Goal: Task Accomplishment & Management: Manage account settings

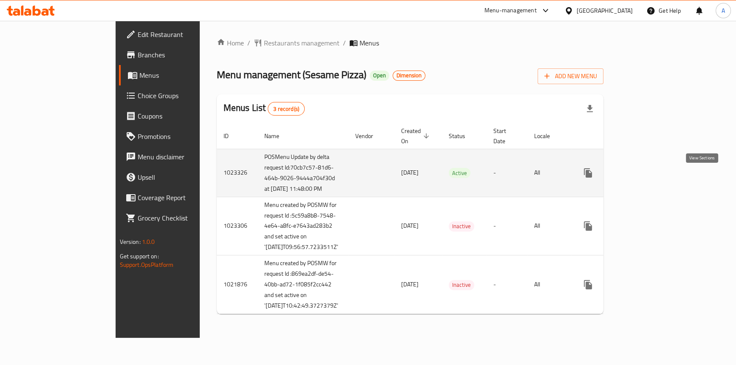
click at [654, 178] on icon "enhanced table" at bounding box center [649, 173] width 10 height 10
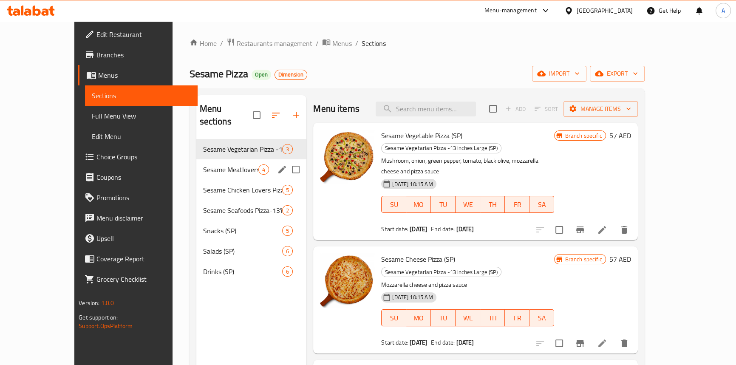
click at [196, 159] on div "Sesame Meatlovers Pizza -13'inches (SP) 4" at bounding box center [251, 169] width 110 height 20
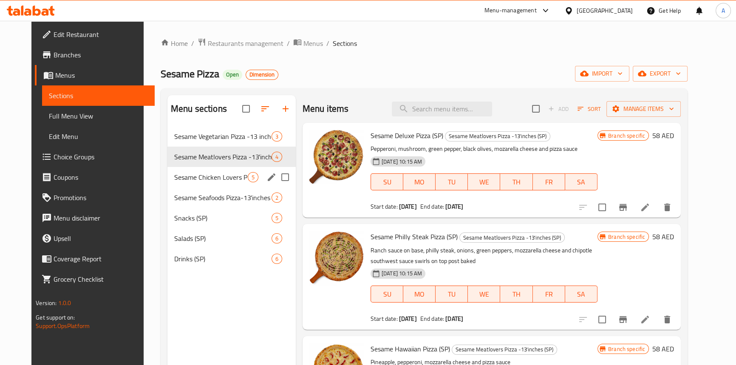
click at [188, 170] on div "Sesame Chicken Lovers Pizza -13 inches Large (SP) 5" at bounding box center [231, 177] width 128 height 20
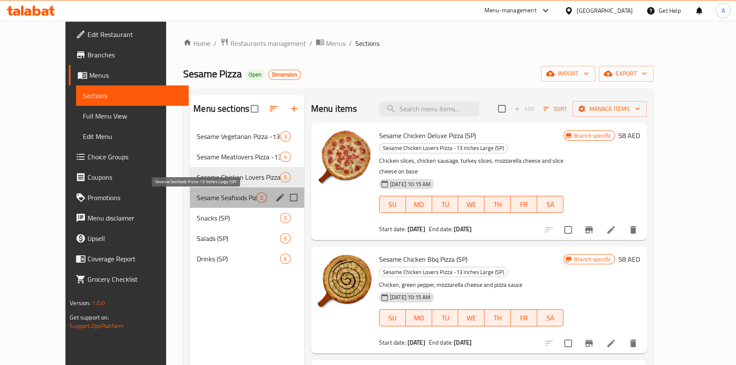
click at [197, 199] on span "Sesame Seafoods Pizza-13'inches Large (SP)" at bounding box center [226, 197] width 59 height 10
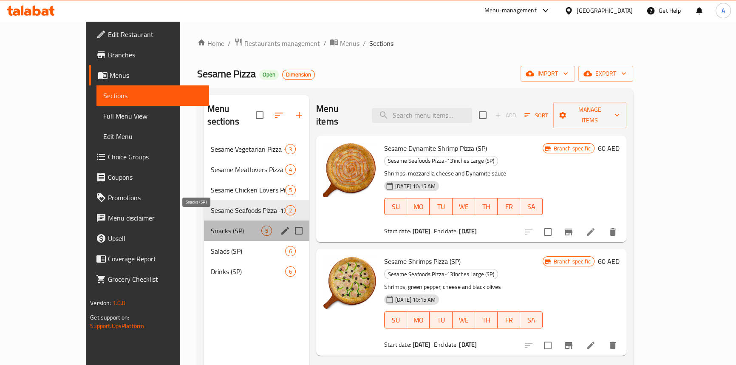
click at [211, 226] on span "Snacks (SP)" at bounding box center [236, 231] width 51 height 10
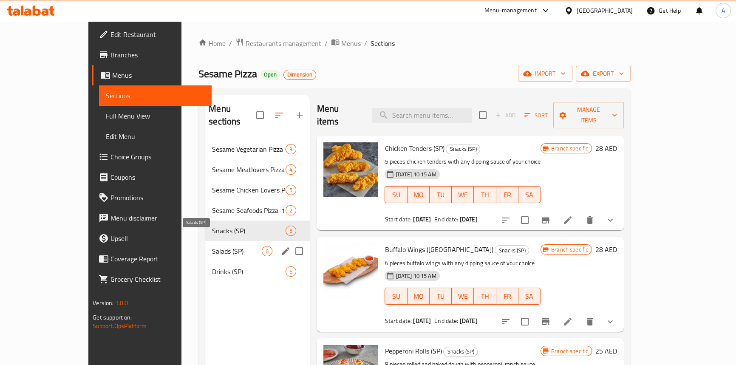
click at [212, 246] on span "Salads (SP)" at bounding box center [237, 251] width 50 height 10
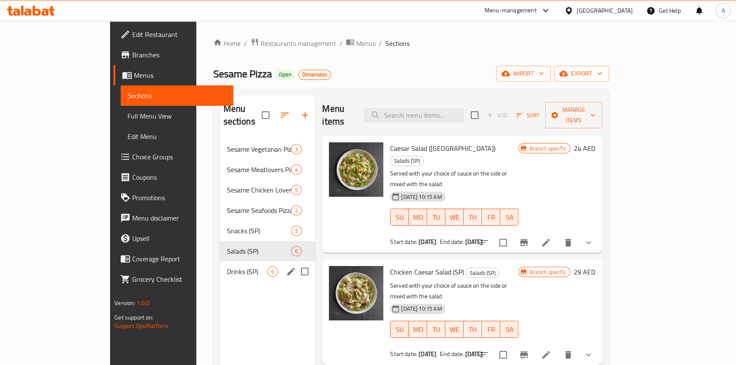
click at [220, 261] on div "Drinks (SP) 6" at bounding box center [268, 271] width 96 height 20
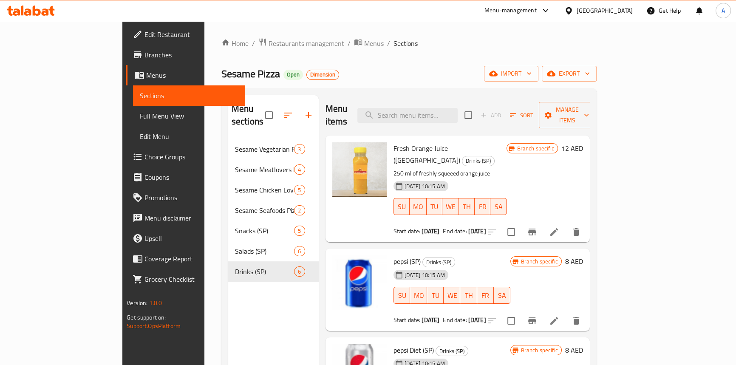
click at [378, 41] on ol "Home / Restaurants management / Menus / Sections" at bounding box center [408, 43] width 375 height 11
click at [269, 40] on span "Restaurants management" at bounding box center [307, 43] width 76 height 10
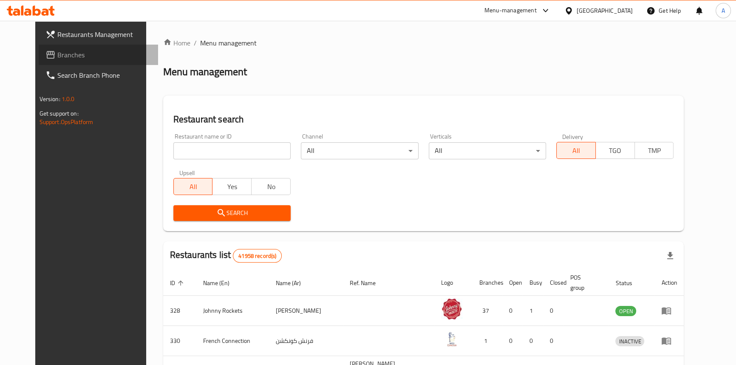
click at [57, 57] on span "Branches" at bounding box center [104, 55] width 94 height 10
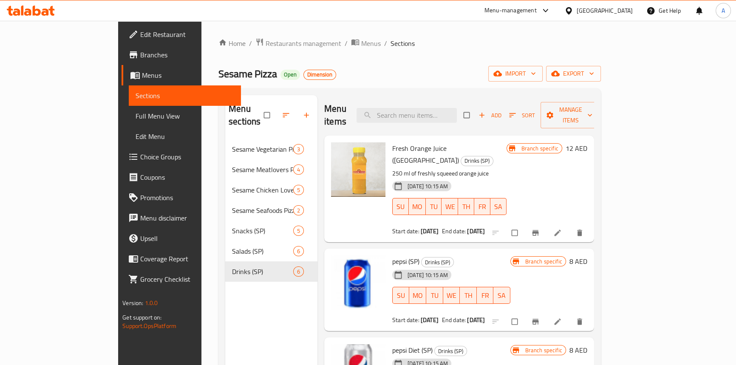
click at [378, 65] on div "Home / Restaurants management / Menus / Sections Sesame Pizza Open Dimension im…" at bounding box center [409, 252] width 382 height 429
click at [140, 54] on span "Branches" at bounding box center [187, 55] width 94 height 10
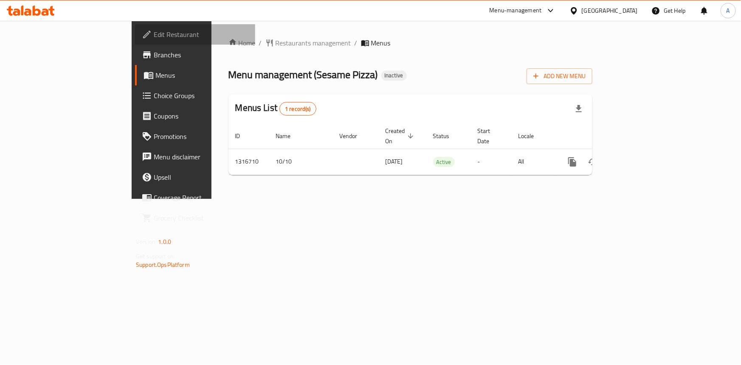
click at [154, 37] on span "Edit Restaurant" at bounding box center [201, 34] width 95 height 10
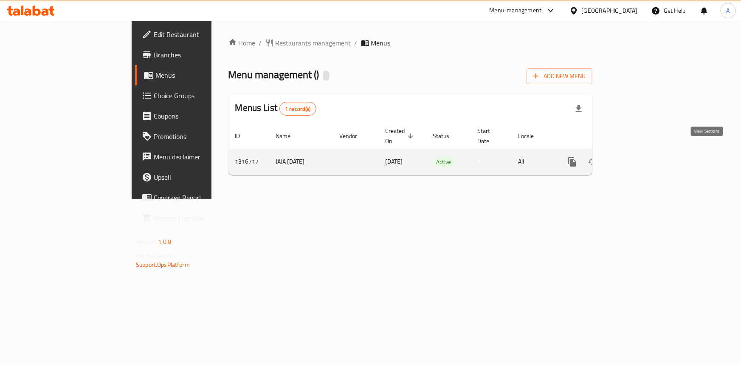
click at [639, 157] on icon "enhanced table" at bounding box center [634, 162] width 10 height 10
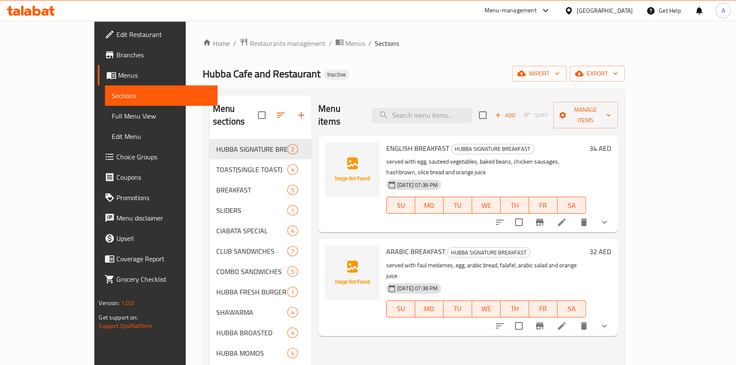
click at [378, 39] on ol "Home / Restaurants management / Menus / Sections" at bounding box center [414, 43] width 422 height 11
click at [530, 33] on div "Home / Restaurants management / Menus / Sections Hubba Cafe and Restaurant Inac…" at bounding box center [414, 348] width 456 height 655
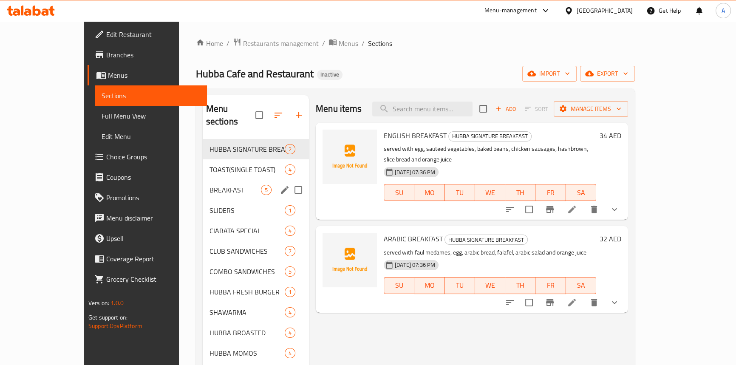
click at [203, 182] on div "BREAKFAST 5" at bounding box center [256, 190] width 106 height 20
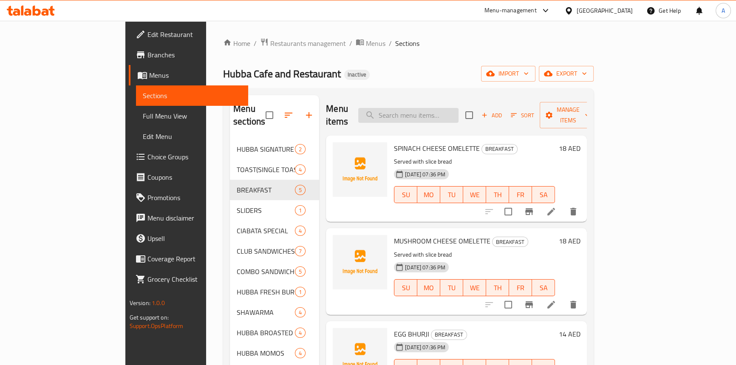
click at [430, 113] on input "search" at bounding box center [408, 115] width 100 height 15
paste input "PULLED BEEF CHEESE MELT TOAST"
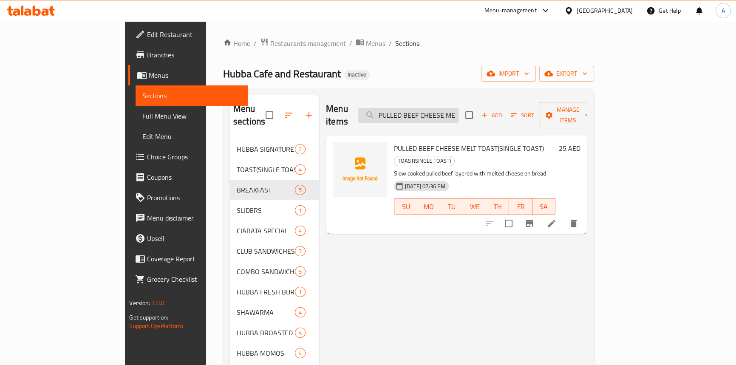
click at [450, 113] on input "PULLED BEEF CHEESE MELT TOAST" at bounding box center [408, 115] width 100 height 15
paste input "MUSHROOM OMELETTE"
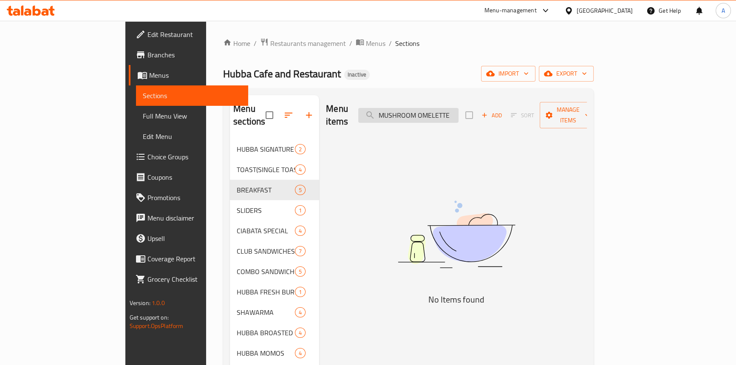
click at [424, 110] on input "MUSHROOM OMELETTE" at bounding box center [408, 115] width 100 height 15
click at [458, 110] on input "MUSHROOM OMELETTE" at bounding box center [408, 115] width 100 height 15
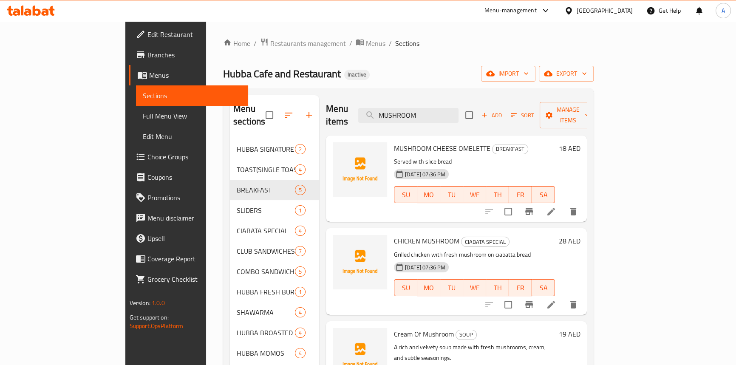
drag, startPoint x: 463, startPoint y: 108, endPoint x: 378, endPoint y: 106, distance: 85.4
click at [378, 106] on div "Menu items MUSHROOM Add Sort Manage items" at bounding box center [456, 115] width 261 height 40
paste input "CHEESE OMELETTE"
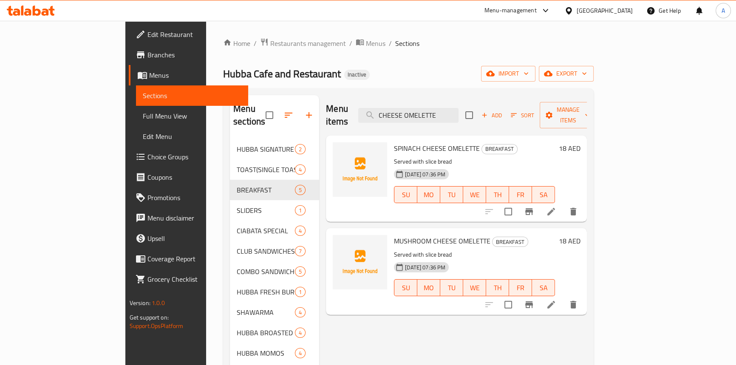
drag, startPoint x: 484, startPoint y: 104, endPoint x: 312, endPoint y: 104, distance: 171.7
click at [326, 104] on div "Menu items CHEESE OMELETTE Add Sort Manage items" at bounding box center [456, 115] width 261 height 40
paste input "APPL"
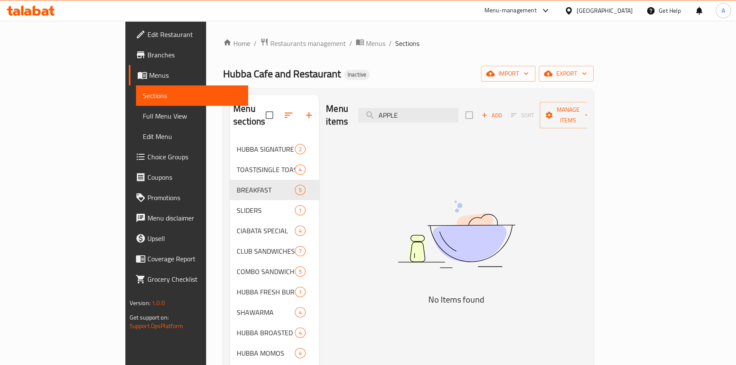
drag, startPoint x: 467, startPoint y: 103, endPoint x: 342, endPoint y: 106, distance: 124.1
click at [342, 106] on div "Menu items APPLE Add Sort Manage items" at bounding box center [456, 115] width 261 height 40
paste input "STRAWBERRY"
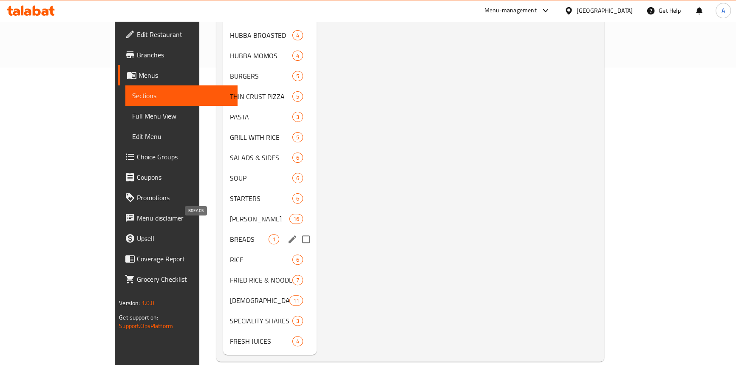
scroll to position [298, 0]
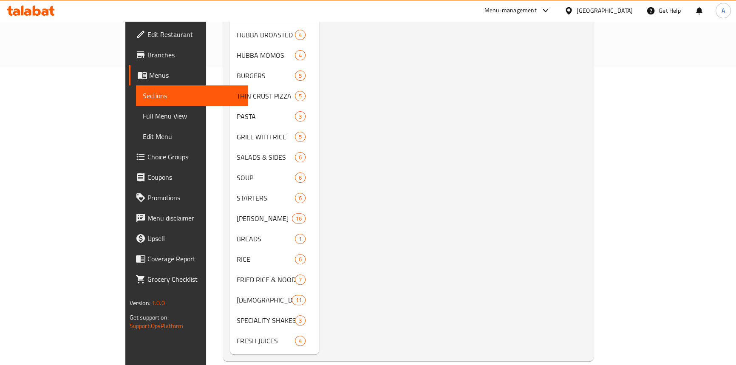
type input "STRAWBERRY"
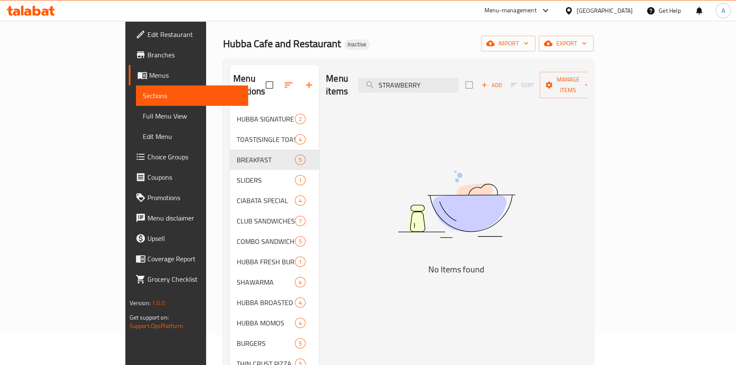
scroll to position [0, 0]
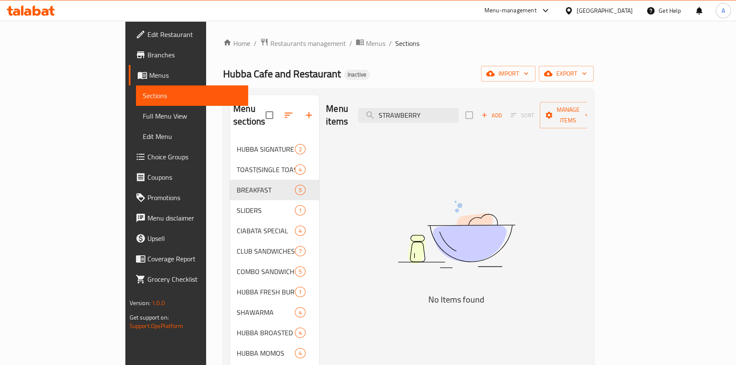
click at [373, 55] on div "Home / Restaurants management / Menus / Sections Hubba Cafe and Restaurant Inac…" at bounding box center [408, 348] width 371 height 621
click at [270, 40] on span "Restaurants management" at bounding box center [308, 43] width 76 height 10
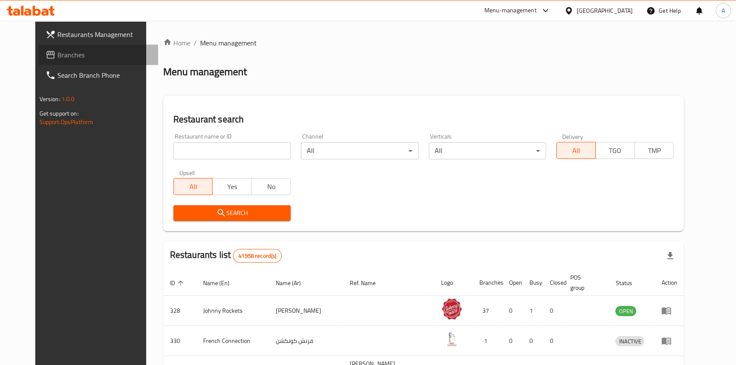
click at [57, 58] on span "Branches" at bounding box center [104, 55] width 94 height 10
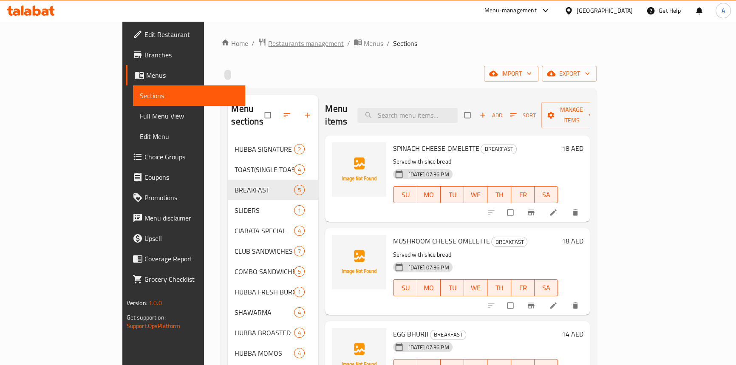
click at [268, 40] on span "Restaurants management" at bounding box center [306, 43] width 76 height 10
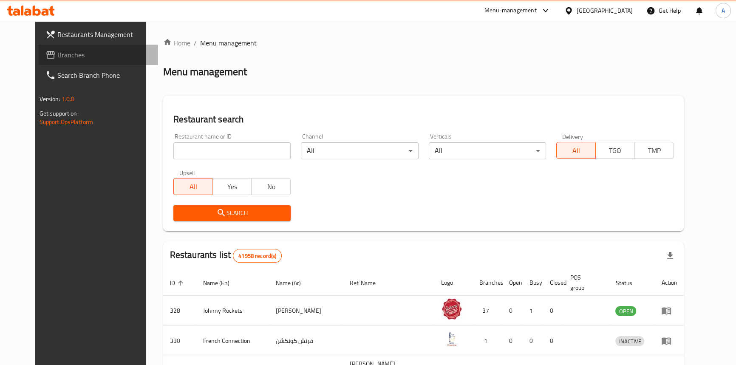
click at [65, 62] on link "Branches" at bounding box center [98, 55] width 119 height 20
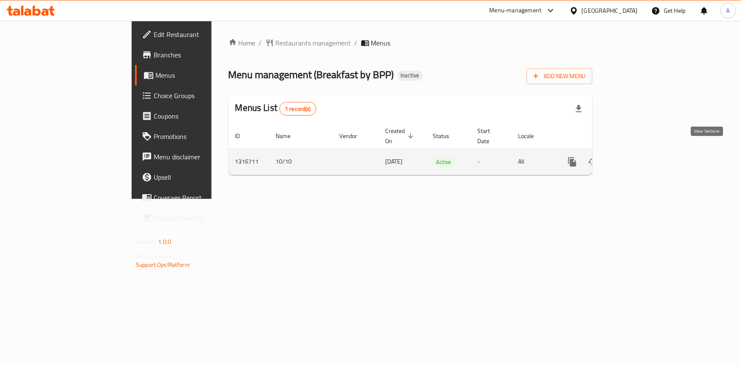
click at [639, 157] on icon "enhanced table" at bounding box center [634, 162] width 10 height 10
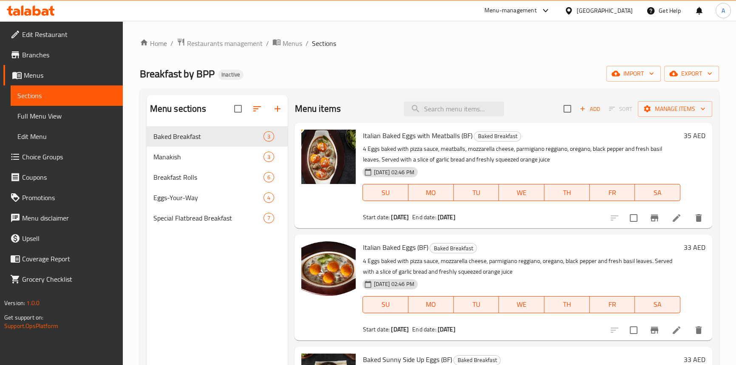
click at [412, 136] on span "Italian Baked Eggs with Meatballs (BF)" at bounding box center [417, 135] width 110 height 13
copy span "Eggs"
click at [444, 116] on input "search" at bounding box center [454, 109] width 100 height 15
paste input "Eggs"
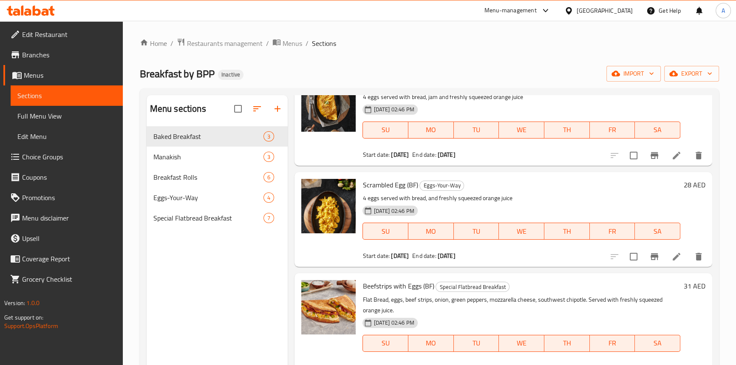
scroll to position [701, 0]
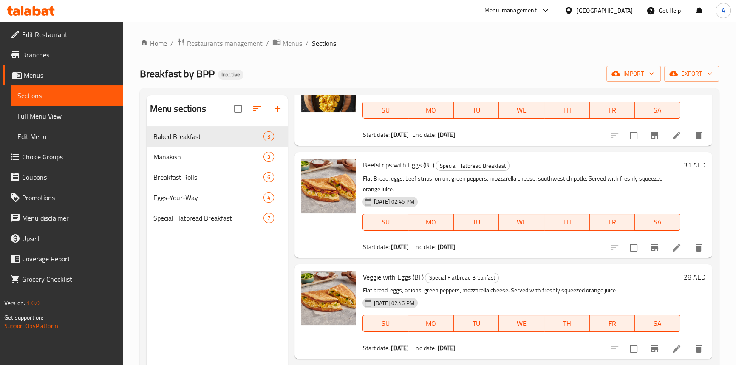
type input "Eggs"
click at [185, 163] on div "Manakish 3" at bounding box center [217, 157] width 141 height 20
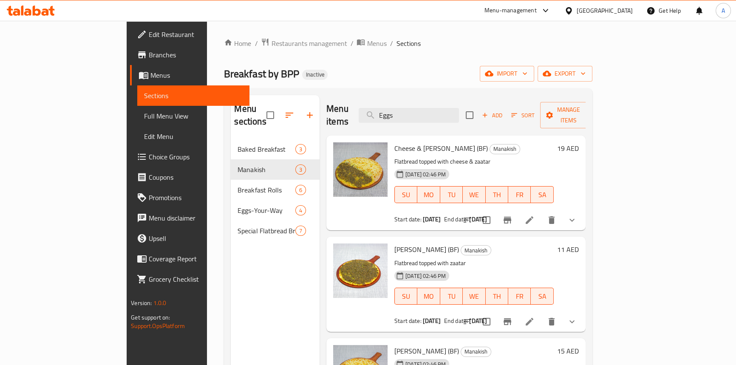
drag, startPoint x: 429, startPoint y: 48, endPoint x: 79, endPoint y: 116, distance: 356.8
click at [427, 48] on ol "Home / Restaurants management / Menus / Sections" at bounding box center [408, 43] width 368 height 11
click at [144, 120] on span "Full Menu View" at bounding box center [193, 116] width 99 height 10
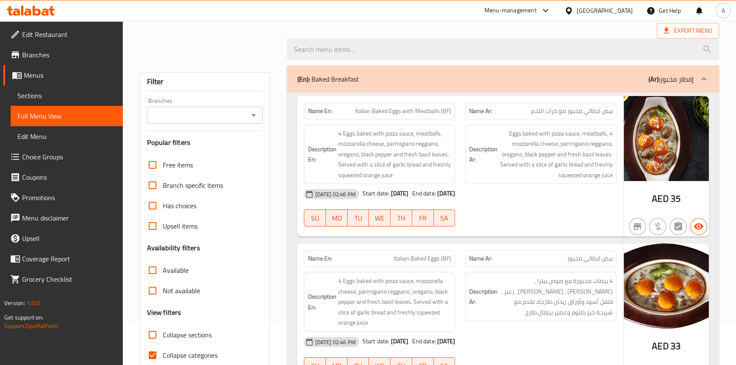
scroll to position [154, 0]
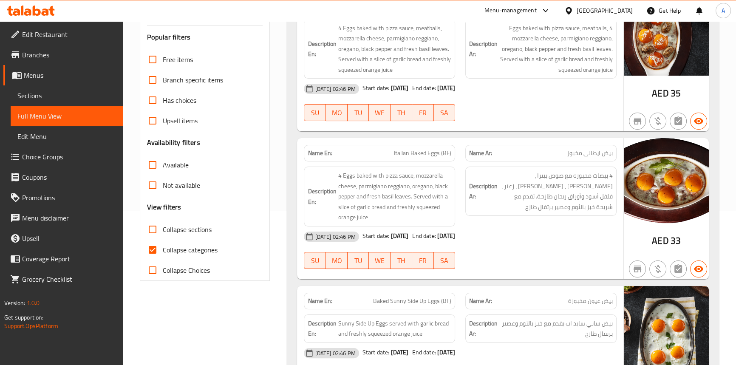
click at [151, 258] on input "Collapse categories" at bounding box center [152, 250] width 20 height 20
checkbox input "false"
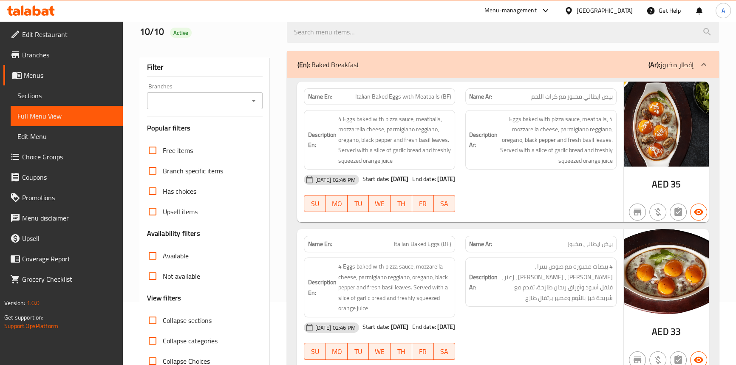
scroll to position [38, 0]
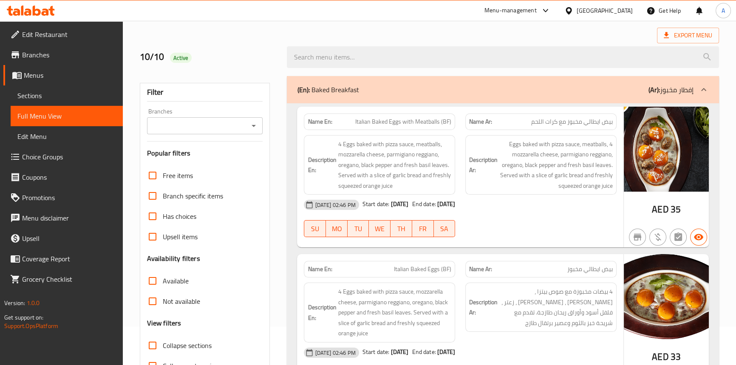
click at [256, 127] on icon "Open" at bounding box center [254, 126] width 10 height 10
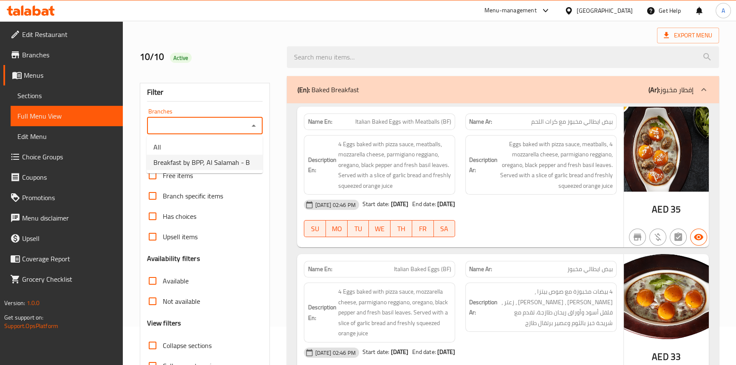
click at [201, 161] on span "Breakfast by BPP, Al Salamah - B" at bounding box center [201, 162] width 96 height 10
type input "Breakfast by BPP, Al Salamah - B"
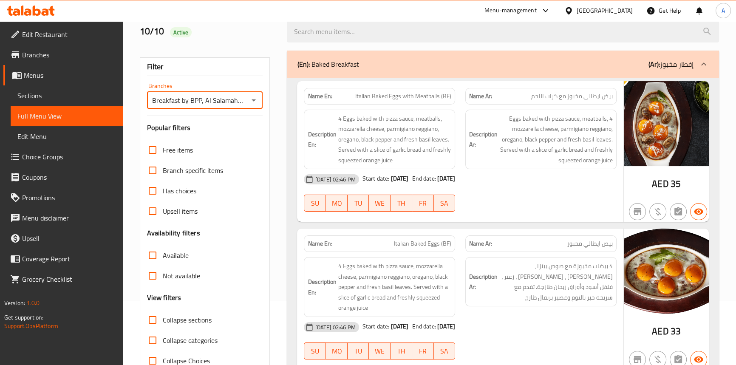
scroll to position [116, 0]
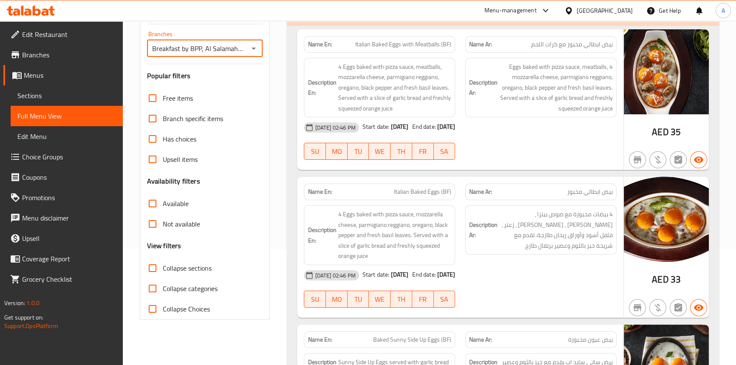
click at [150, 226] on input "Not available" at bounding box center [152, 224] width 20 height 20
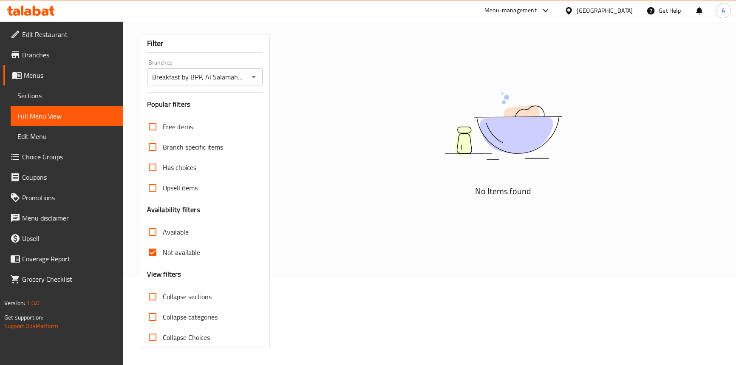
scroll to position [87, 0]
click at [154, 253] on input "Not available" at bounding box center [152, 253] width 20 height 20
checkbox input "false"
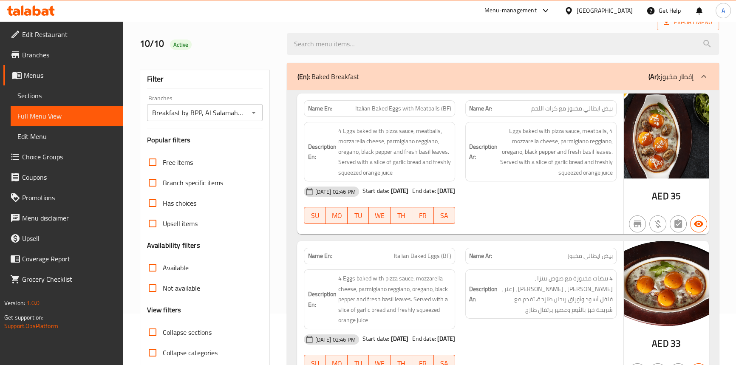
scroll to position [0, 0]
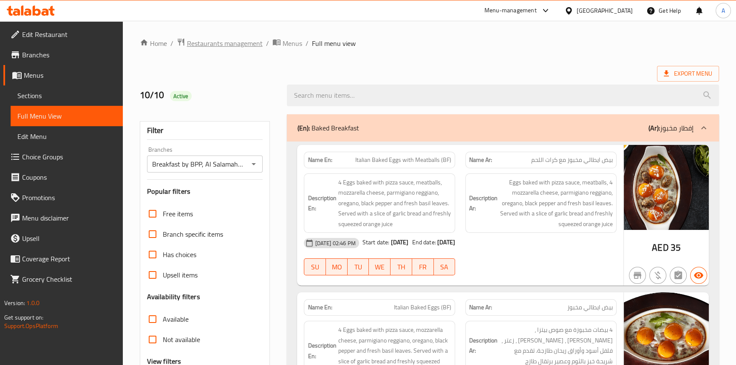
click at [210, 42] on span "Restaurants management" at bounding box center [225, 43] width 76 height 10
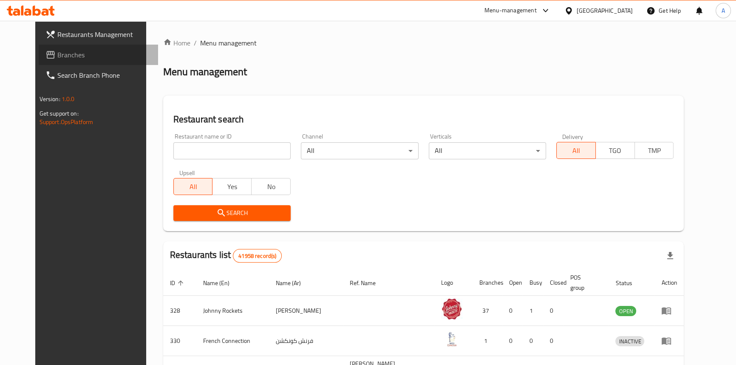
click at [57, 59] on span "Branches" at bounding box center [104, 55] width 94 height 10
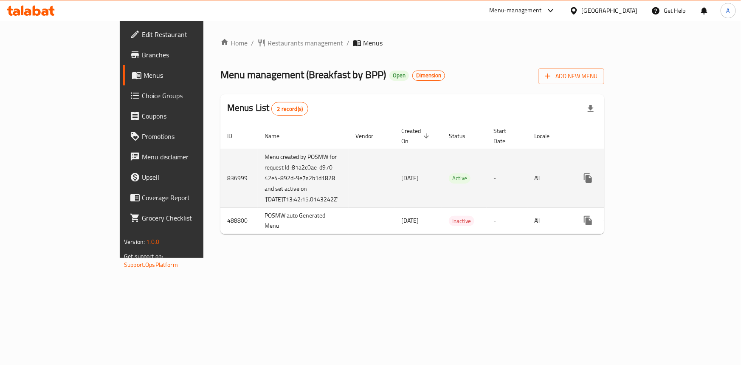
click at [655, 178] on icon "enhanced table" at bounding box center [650, 178] width 10 height 10
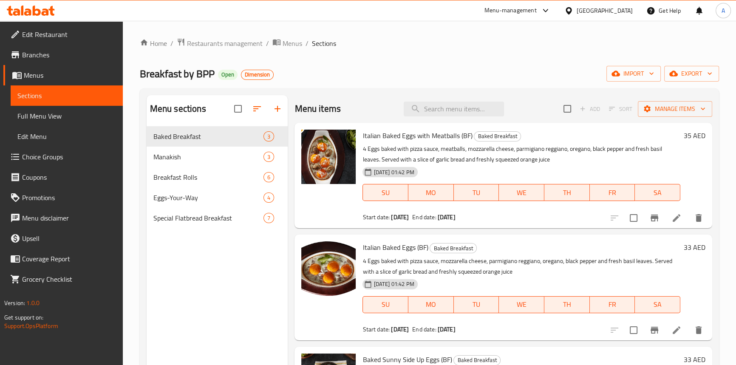
click at [34, 116] on span "Full Menu View" at bounding box center [66, 116] width 99 height 10
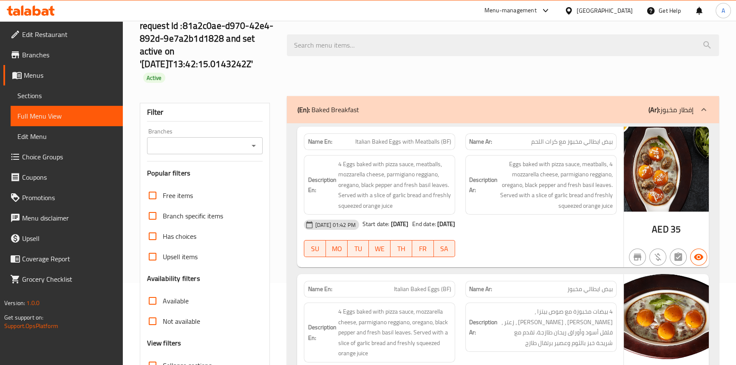
scroll to position [193, 0]
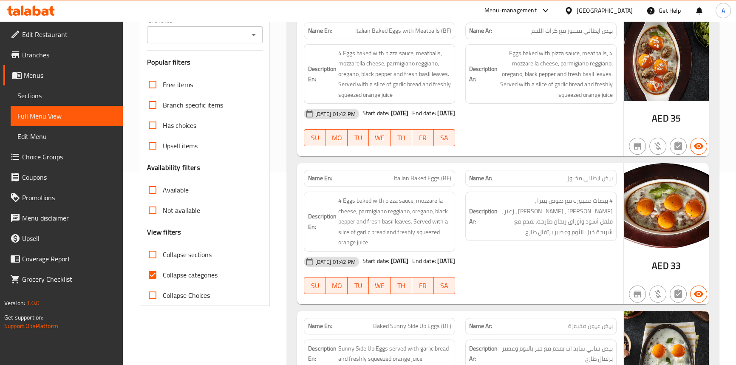
click at [146, 266] on input "Collapse categories" at bounding box center [152, 275] width 20 height 20
checkbox input "false"
click at [255, 21] on div at bounding box center [368, 21] width 736 height 0
click at [252, 30] on icon "Open" at bounding box center [254, 35] width 10 height 10
click at [237, 54] on span "Breakfast by BPP, Al Rawda 2" at bounding box center [196, 59] width 86 height 10
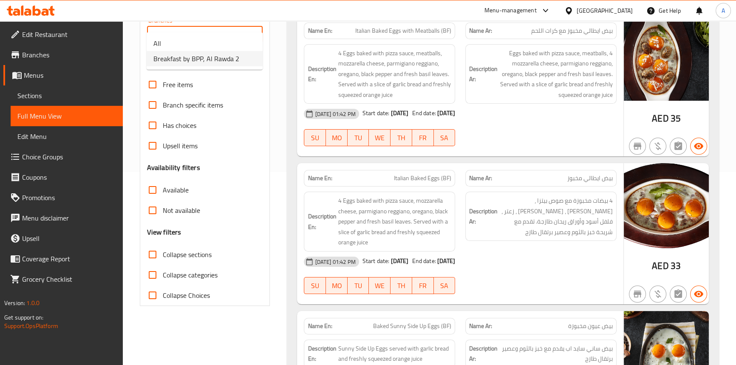
type input "Breakfast by BPP, Al Rawda 2"
click at [152, 203] on input "Not available" at bounding box center [152, 210] width 20 height 20
checkbox input "true"
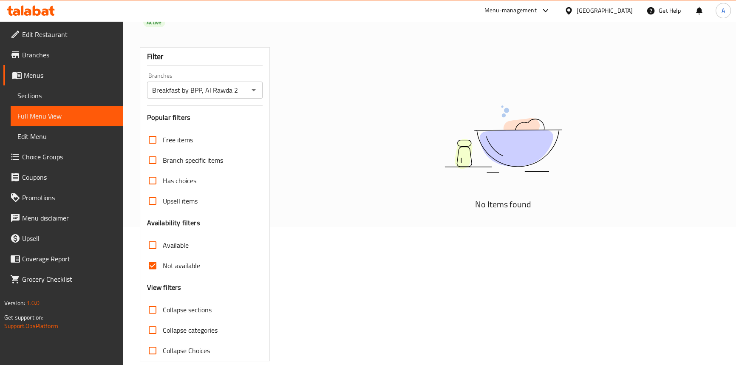
scroll to position [0, 0]
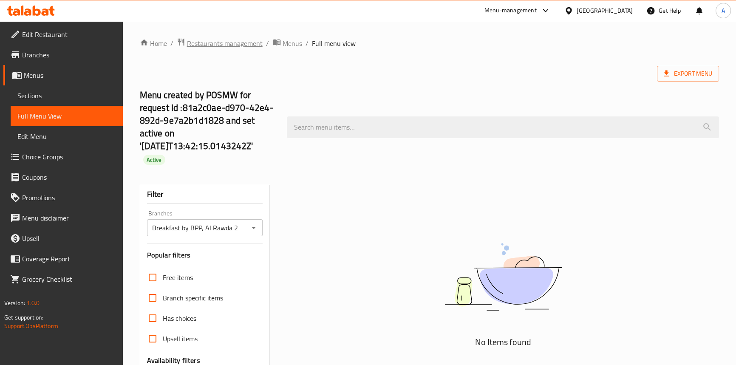
click at [209, 41] on span "Restaurants management" at bounding box center [225, 43] width 76 height 10
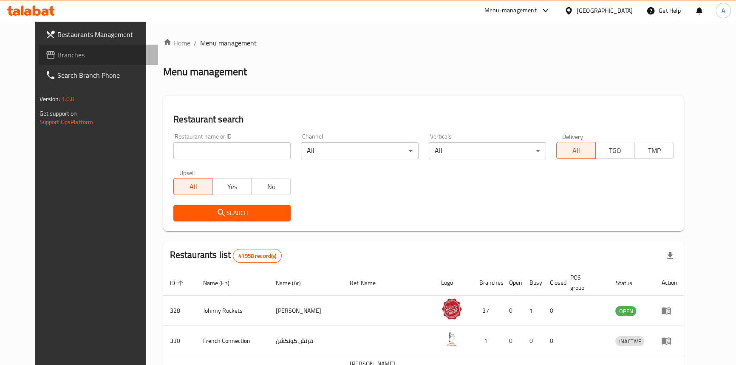
click at [57, 55] on span "Branches" at bounding box center [104, 55] width 94 height 10
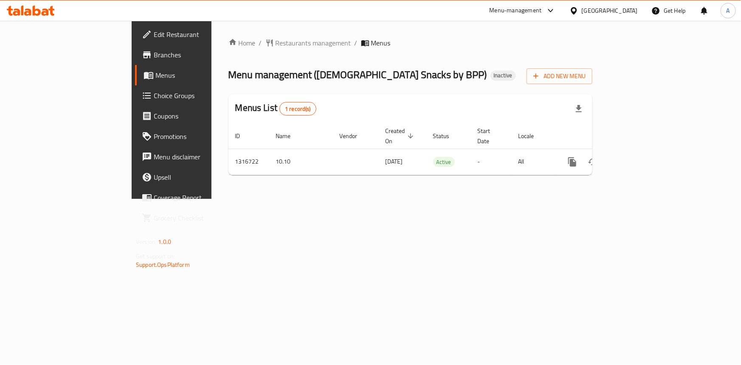
drag, startPoint x: 391, startPoint y: 214, endPoint x: 408, endPoint y: 218, distance: 16.5
click at [391, 199] on div "Home / Restaurants management / Menus Menu management ( [DEMOGRAPHIC_DATA] Snac…" at bounding box center [411, 110] width 398 height 178
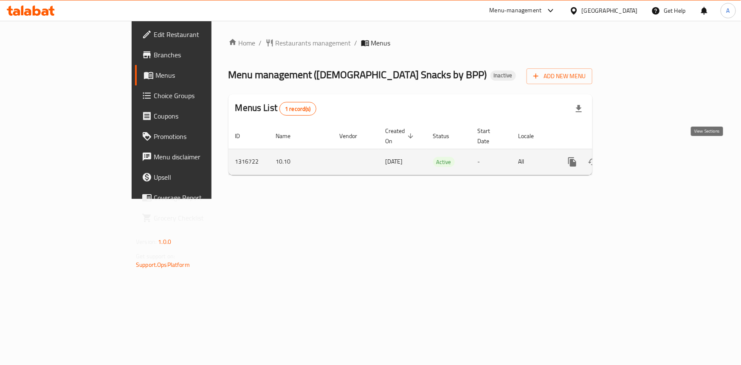
click at [639, 157] on icon "enhanced table" at bounding box center [634, 162] width 10 height 10
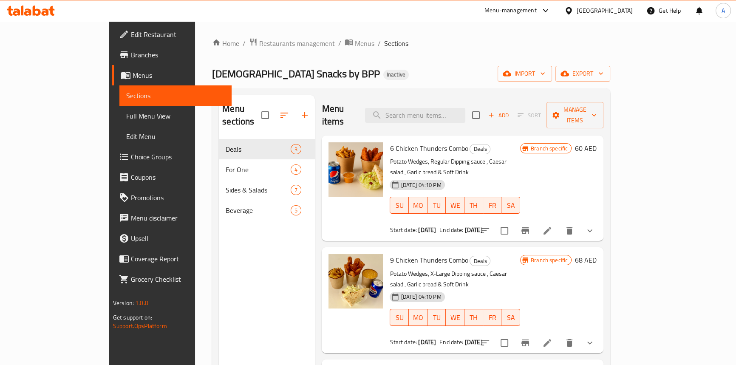
click at [126, 118] on span "Full Menu View" at bounding box center [175, 116] width 99 height 10
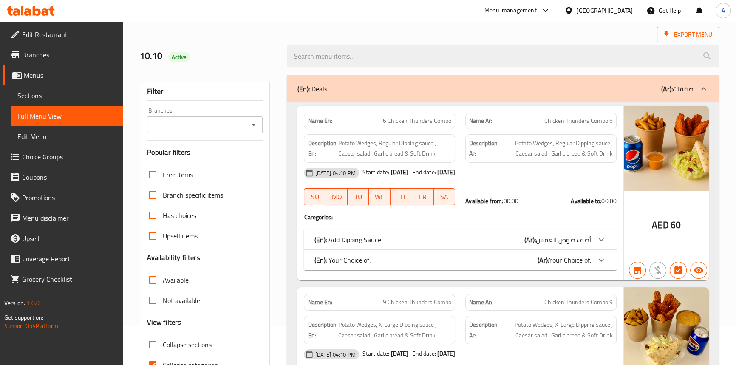
scroll to position [77, 0]
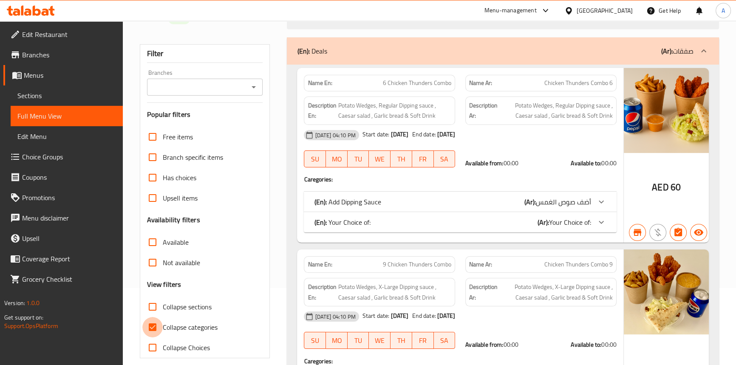
click at [158, 323] on input "Collapse categories" at bounding box center [152, 327] width 20 height 20
checkbox input "false"
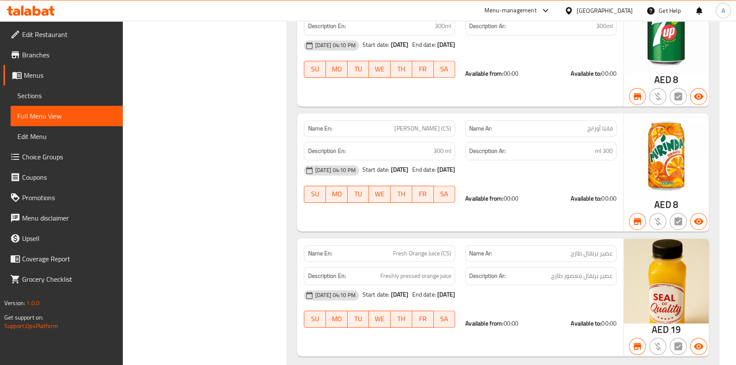
scroll to position [4776, 0]
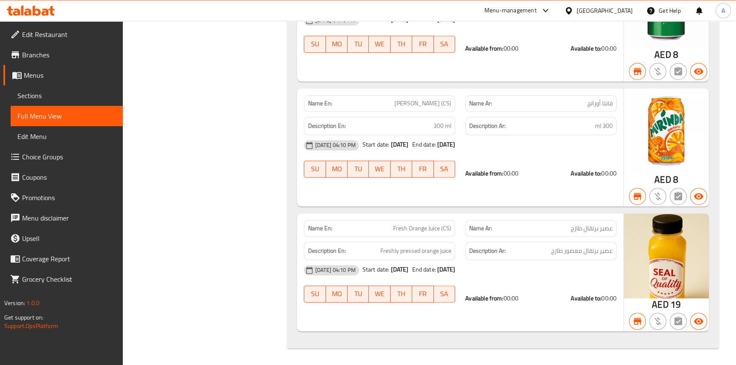
click at [36, 88] on link "Sections" at bounding box center [67, 95] width 112 height 20
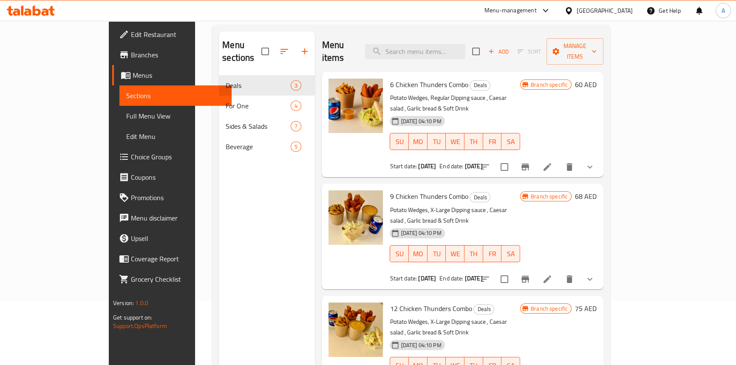
scroll to position [3, 0]
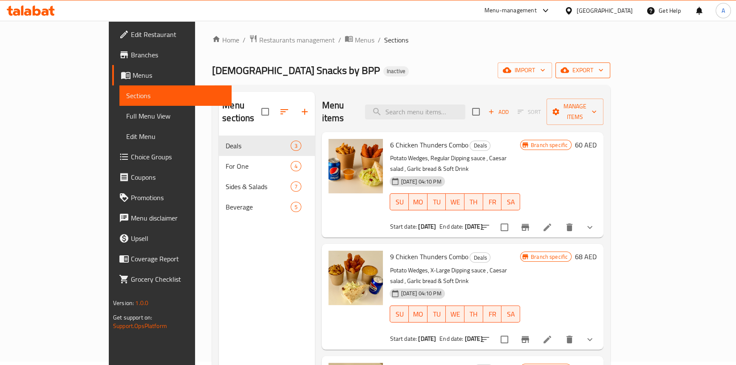
click at [603, 74] on span "export" at bounding box center [582, 70] width 41 height 11
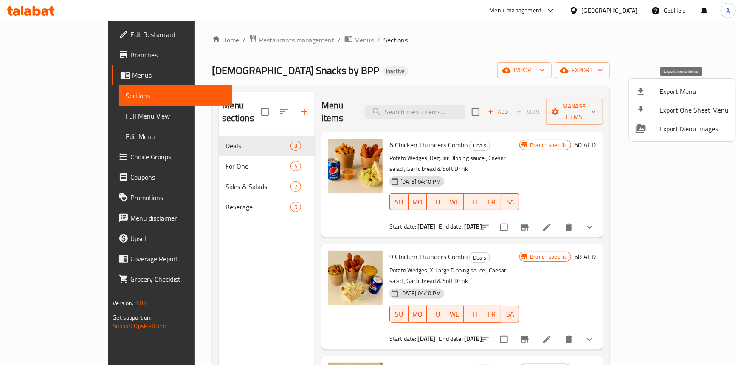
click at [669, 93] on span "Export Menu" at bounding box center [694, 91] width 69 height 10
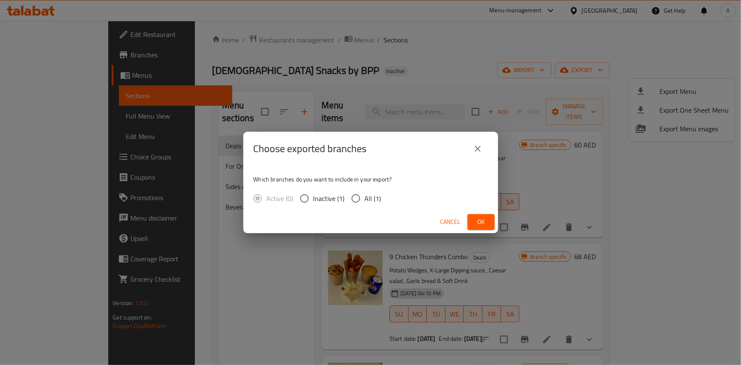
click at [369, 198] on span "All (1)" at bounding box center [373, 198] width 17 height 10
click at [365, 198] on input "All (1)" at bounding box center [356, 199] width 18 height 18
radio input "true"
click at [469, 220] on button "Ok" at bounding box center [481, 222] width 27 height 16
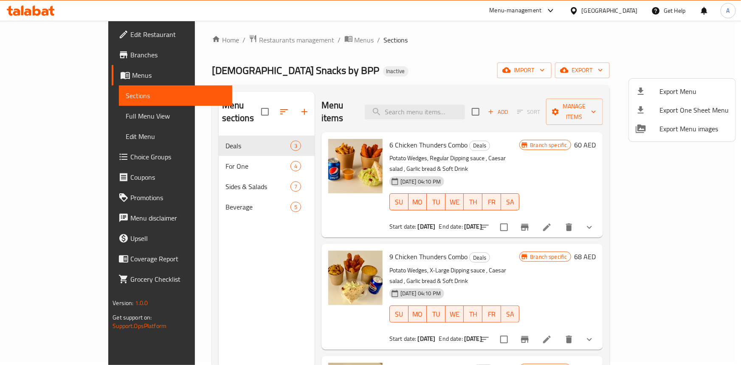
click at [408, 24] on div at bounding box center [370, 182] width 741 height 365
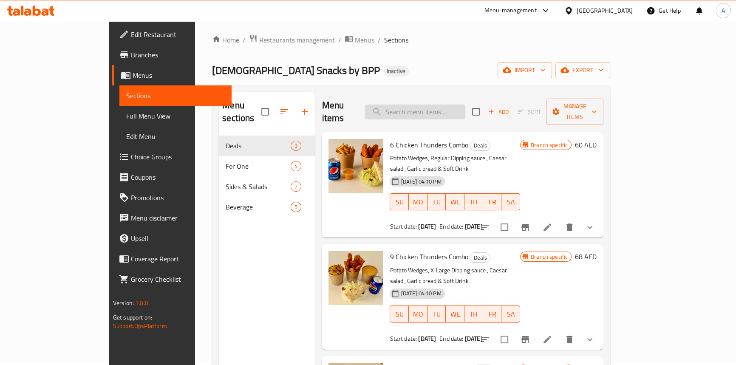
click at [432, 111] on input "search" at bounding box center [415, 112] width 100 height 15
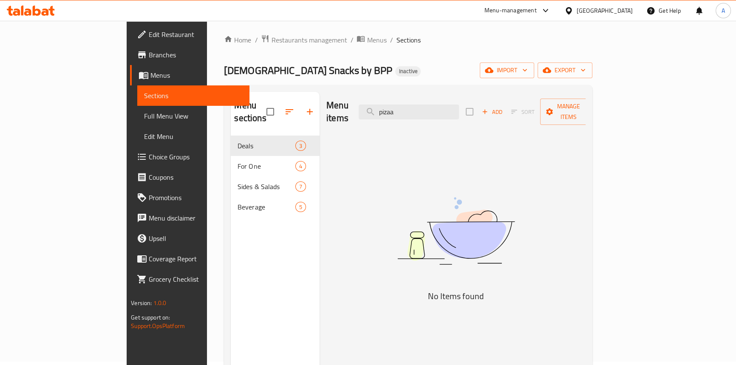
type input "pizaa"
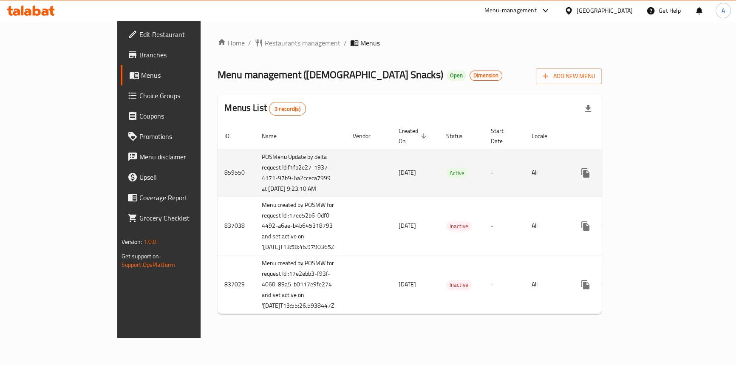
click at [657, 174] on link "enhanced table" at bounding box center [647, 173] width 20 height 20
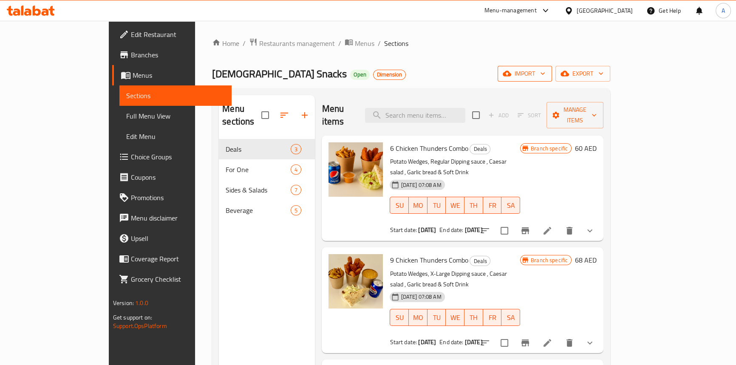
drag, startPoint x: 565, startPoint y: 78, endPoint x: 620, endPoint y: 78, distance: 55.2
click at [565, 78] on div "[DEMOGRAPHIC_DATA] Snacks Open Dimension import export" at bounding box center [411, 74] width 398 height 16
click at [603, 78] on span "export" at bounding box center [582, 73] width 41 height 11
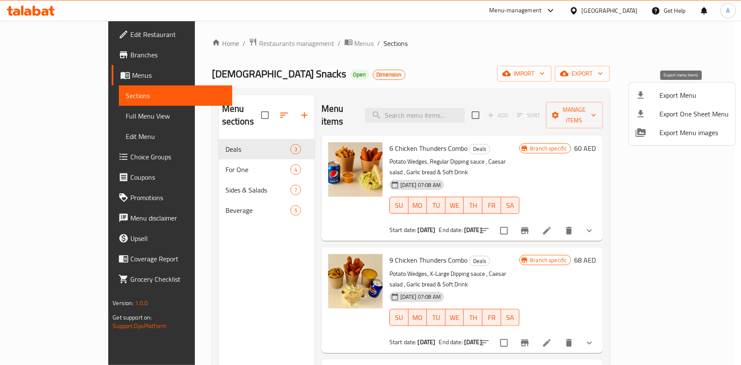
click at [640, 93] on icon at bounding box center [641, 94] width 6 height 7
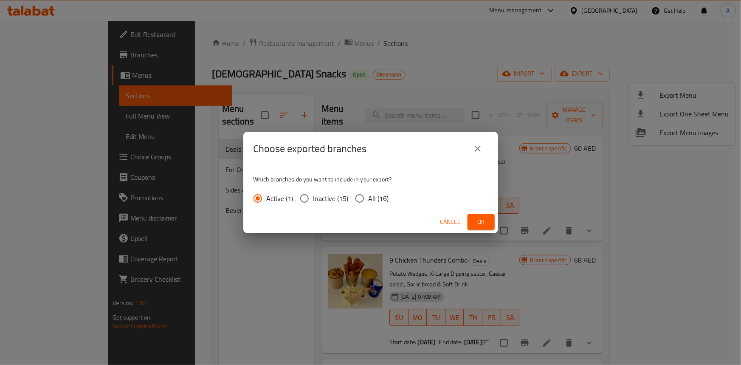
click at [362, 198] on input "All (16)" at bounding box center [360, 199] width 18 height 18
radio input "true"
click at [471, 226] on button "Ok" at bounding box center [481, 222] width 27 height 16
